Goal: Find specific page/section: Find specific page/section

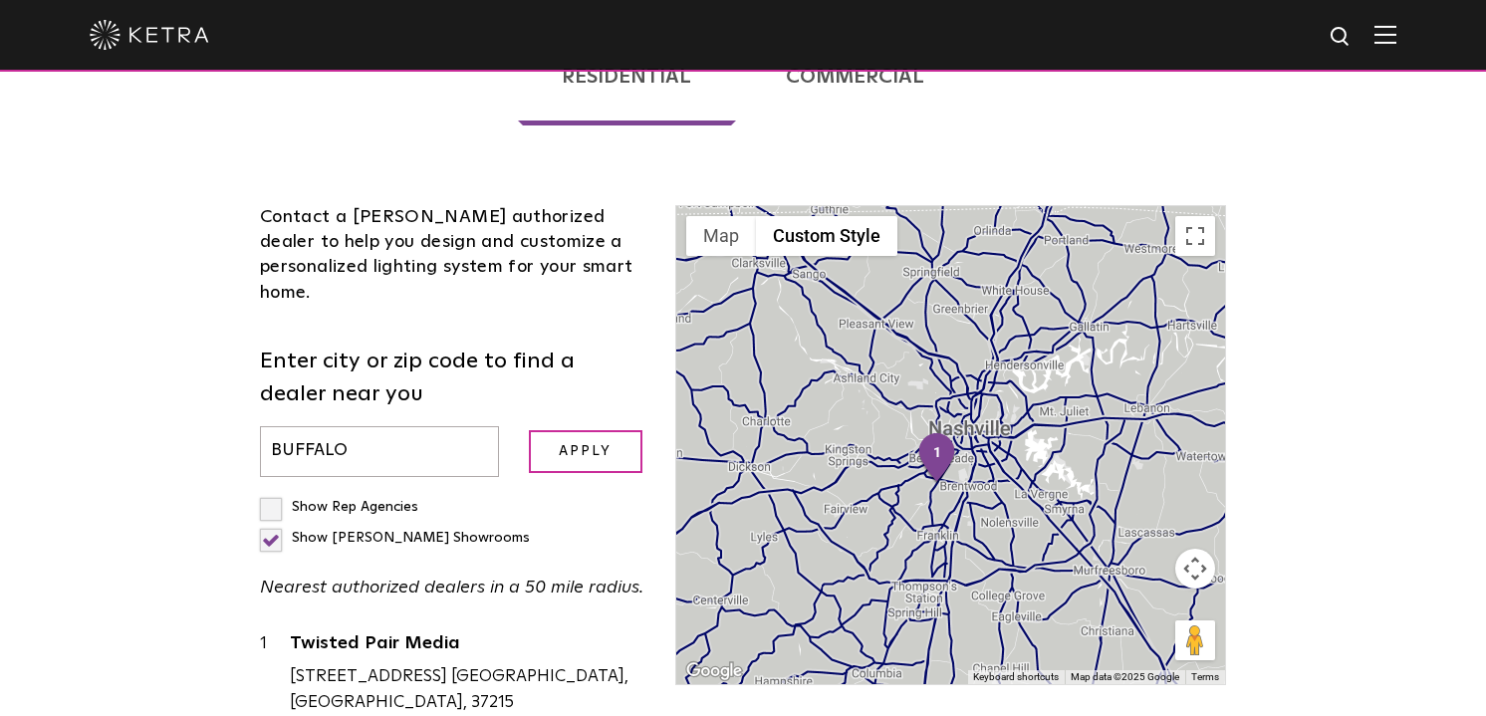
type input "BUFFALO"
click at [529, 430] on input "Apply" at bounding box center [586, 451] width 114 height 43
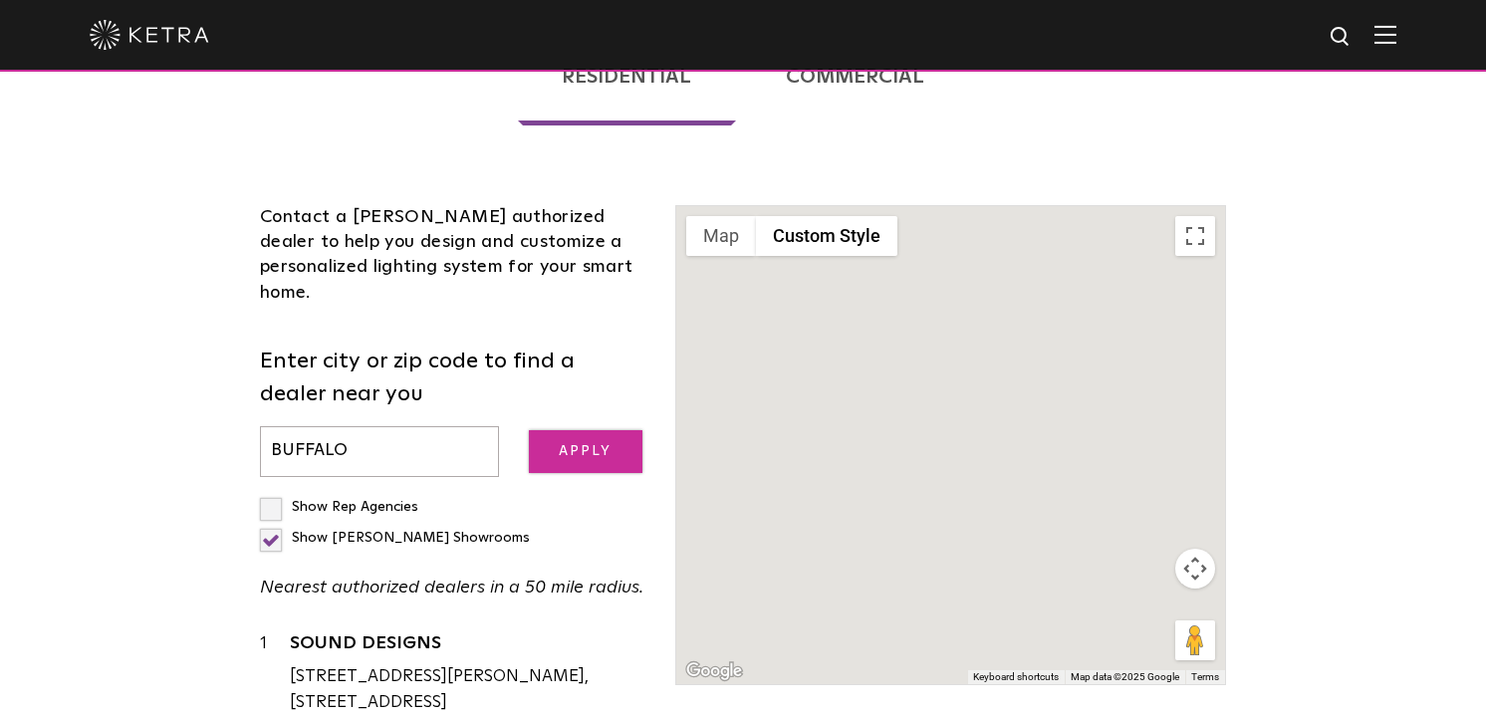
click at [578, 430] on input "Apply" at bounding box center [586, 451] width 114 height 43
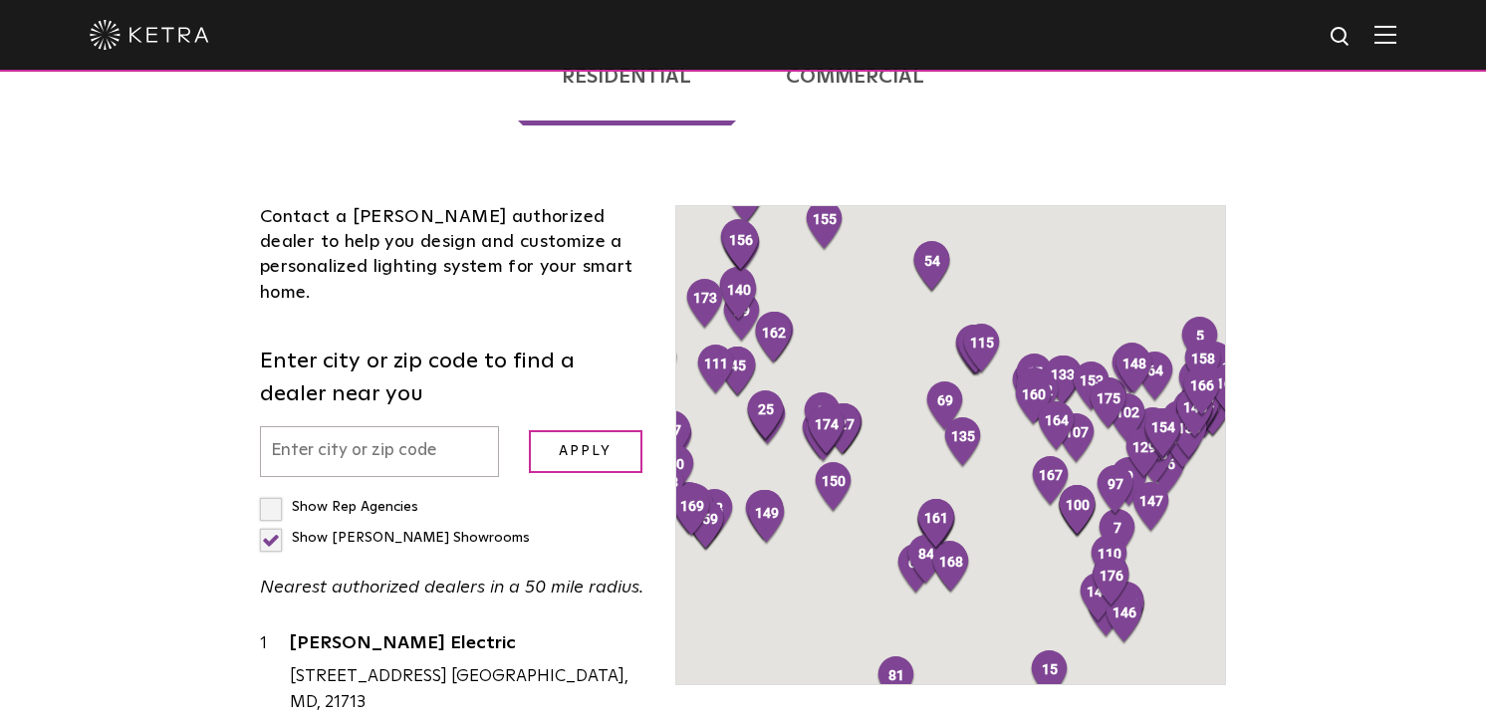
click at [349, 426] on input "text" at bounding box center [379, 451] width 239 height 51
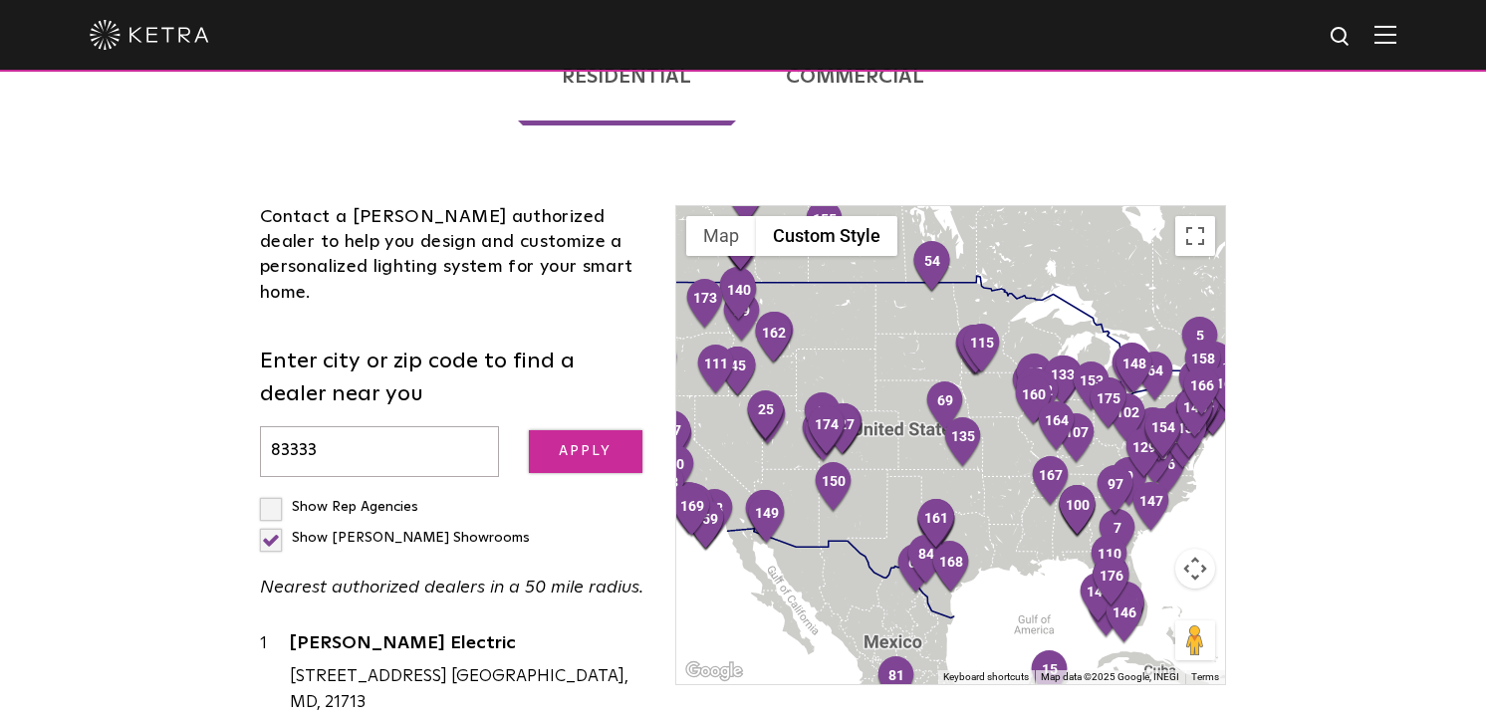
type input "83333"
click at [562, 430] on input "Apply" at bounding box center [586, 451] width 114 height 43
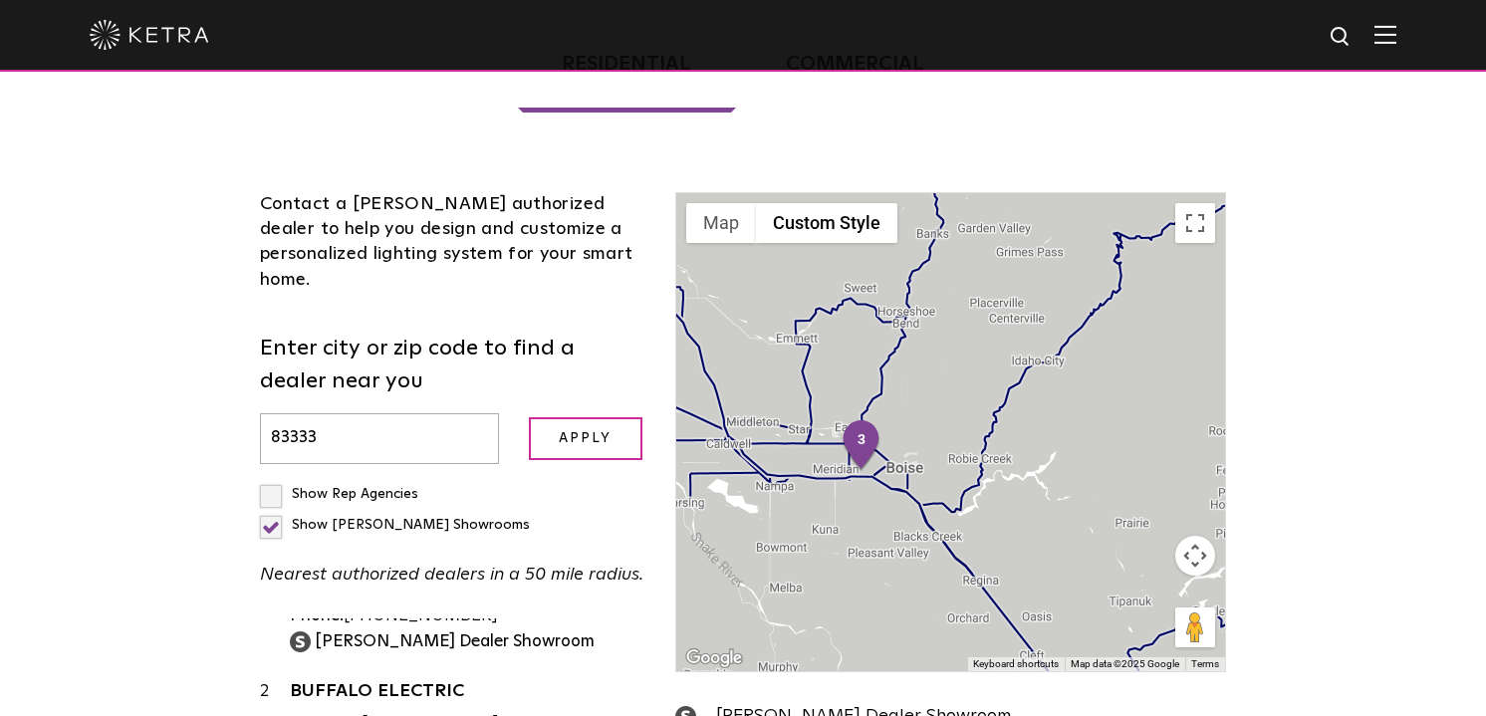
scroll to position [523, 0]
